Goal: Task Accomplishment & Management: Manage account settings

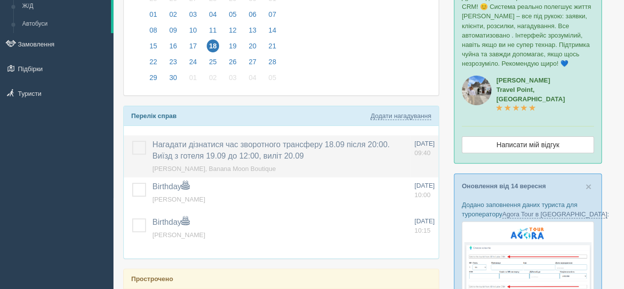
scroll to position [148, 0]
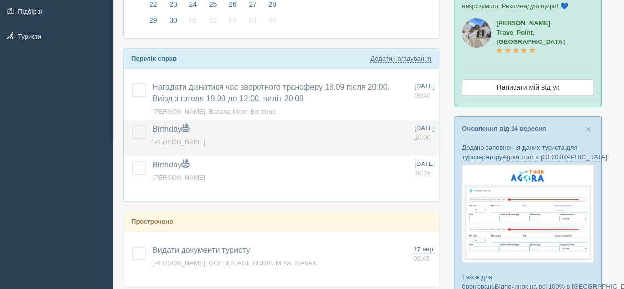
click at [132, 125] on label at bounding box center [132, 125] width 0 height 0
click at [0, 0] on input "checkbox" at bounding box center [0, 0] width 0 height 0
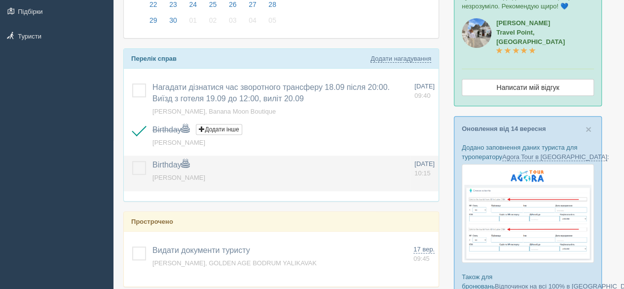
click at [132, 161] on label at bounding box center [132, 161] width 0 height 0
click at [0, 0] on input "checkbox" at bounding box center [0, 0] width 0 height 0
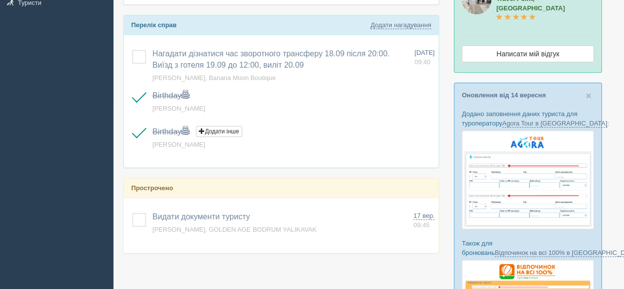
scroll to position [197, 0]
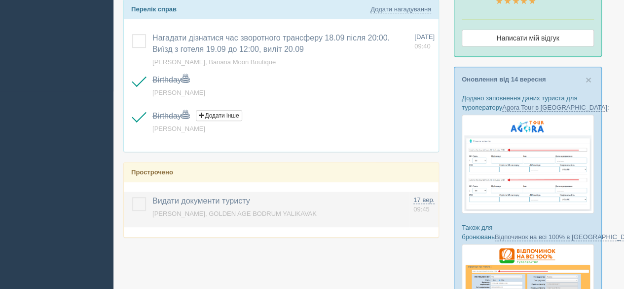
click at [132, 197] on label at bounding box center [132, 197] width 0 height 0
click at [0, 0] on input "checkbox" at bounding box center [0, 0] width 0 height 0
click at [193, 210] on span "YEPUR MYKOLA, GOLDEN AGE BODRUM YALIKAVAK" at bounding box center [235, 213] width 164 height 7
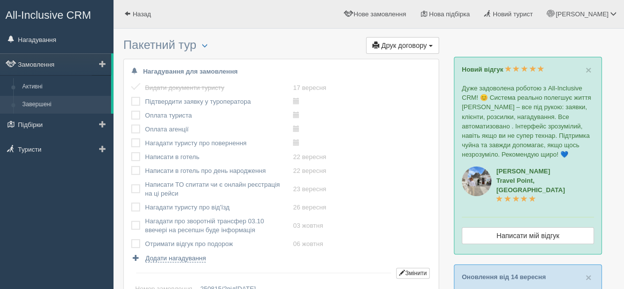
click at [40, 105] on link "Завершені" at bounding box center [64, 105] width 93 height 18
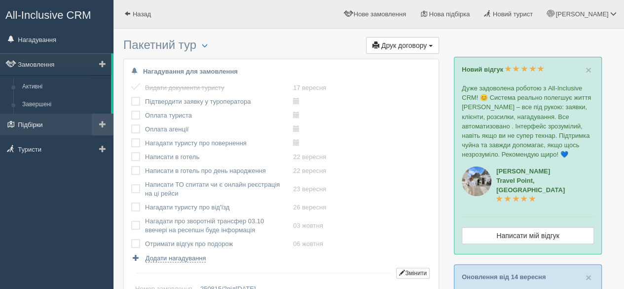
click at [32, 130] on link "Підбірки" at bounding box center [57, 125] width 114 height 22
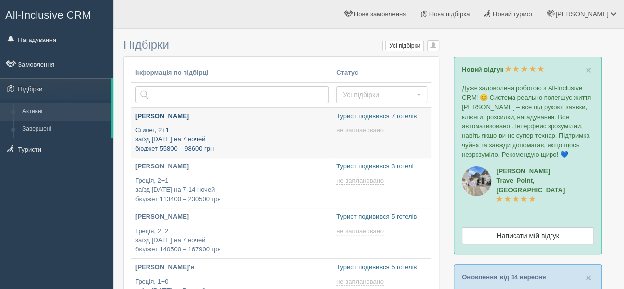
type input "2025-09-18 12:40"
click at [185, 128] on p "Єгипет, 2+1 заїзд 18 листопада на 7 ночей бюджет 55800 – 98600 грн" at bounding box center [231, 140] width 193 height 28
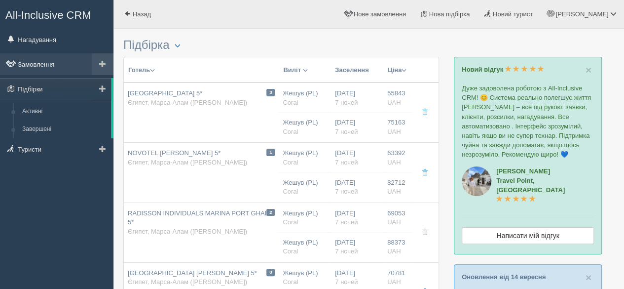
click at [46, 64] on link "Замовлення" at bounding box center [57, 64] width 114 height 22
